Goal: Find specific page/section: Find specific page/section

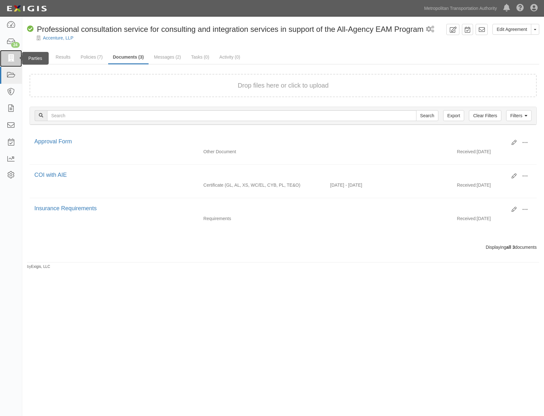
click at [10, 56] on icon at bounding box center [10, 58] width 9 height 7
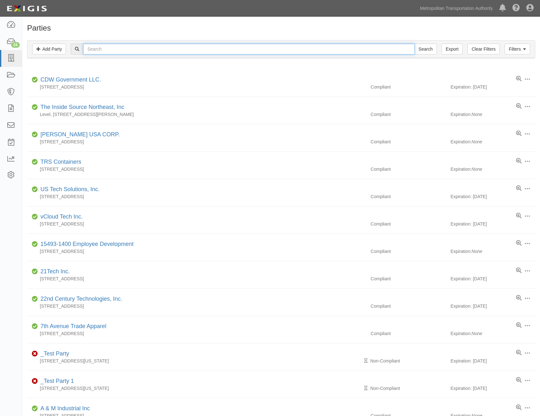
click at [186, 53] on input "text" at bounding box center [248, 49] width 331 height 11
type input "crown"
click at [414, 44] on input "Search" at bounding box center [425, 49] width 22 height 11
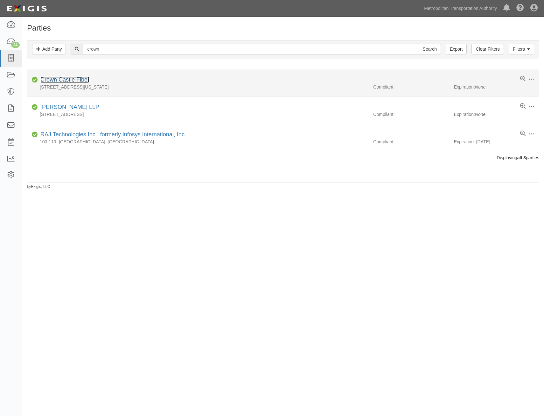
click at [82, 77] on link "Crown Castle Fiber" at bounding box center [64, 79] width 49 height 6
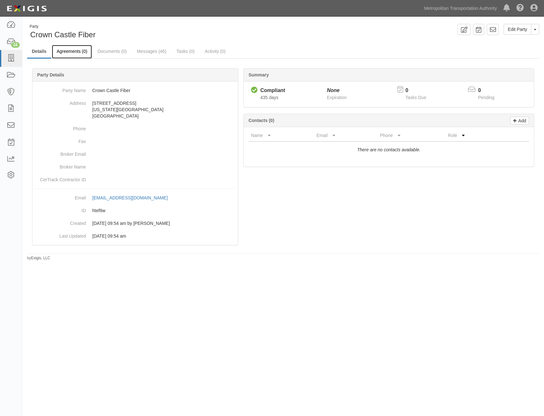
click at [80, 52] on link "Agreements (0)" at bounding box center [72, 52] width 40 height 14
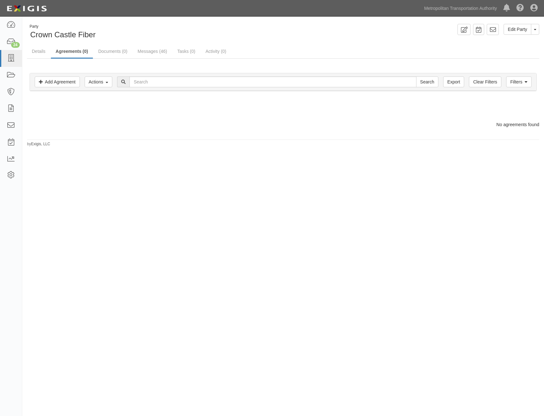
click at [522, 88] on div "Filters Add Agreement Actions Edit Tags Run Workflows Send Messages Clear Filte…" at bounding box center [283, 82] width 507 height 18
click at [522, 78] on link "Filters" at bounding box center [519, 81] width 25 height 11
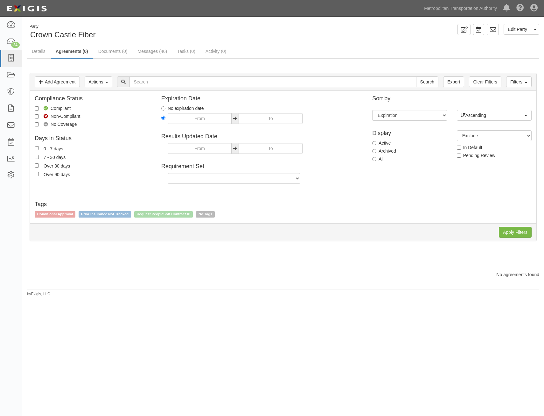
click at [382, 155] on div "Display Active Archived All" at bounding box center [410, 145] width 84 height 40
click at [386, 148] on label "Archived" at bounding box center [385, 151] width 24 height 6
click at [377, 149] on input "Archived" at bounding box center [375, 151] width 4 height 4
radio input "true"
click at [516, 230] on input "Apply Filters" at bounding box center [515, 232] width 33 height 11
